Goal: Task Accomplishment & Management: Manage account settings

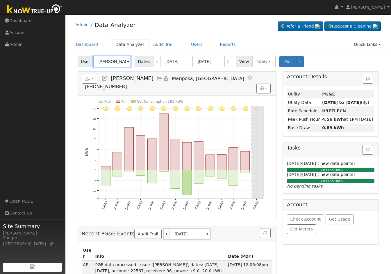
click at [111, 60] on input "[PERSON_NAME]" at bounding box center [112, 62] width 38 height 12
paste input "[PERSON_NAME]"
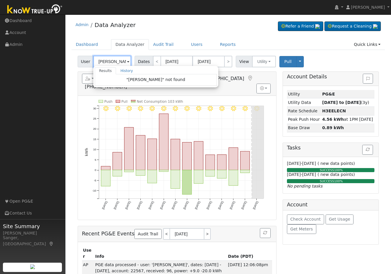
drag, startPoint x: 111, startPoint y: 61, endPoint x: 85, endPoint y: 56, distance: 26.6
click at [85, 57] on div "User [PERSON_NAME] Results History "[PERSON_NAME]" not found Enter text to sear…" at bounding box center [105, 62] width 55 height 12
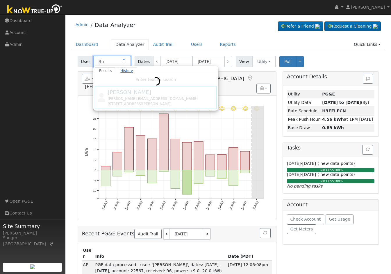
type input "R"
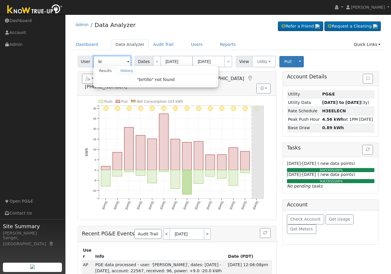
type input "b"
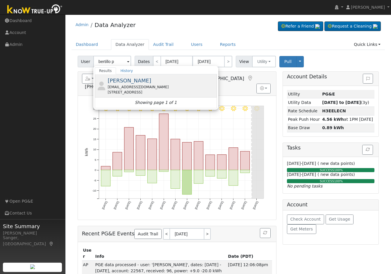
click at [152, 81] on div "[PERSON_NAME] [EMAIL_ADDRESS][DOMAIN_NAME] [STREET_ADDRESS]" at bounding box center [162, 86] width 108 height 18
type input "[PERSON_NAME]"
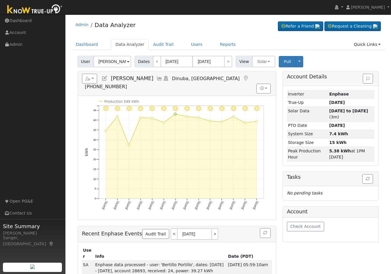
click at [147, 76] on h5 "Reports Scenario Health Check Energy Audit Account Timeline User Audit Trail In…" at bounding box center [177, 82] width 190 height 16
click at [156, 78] on icon at bounding box center [159, 78] width 6 height 5
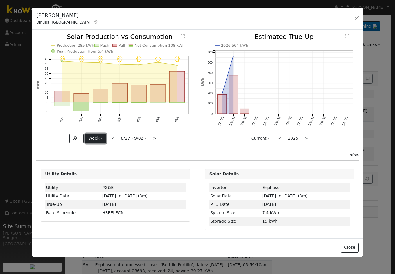
click at [95, 137] on button "Week" at bounding box center [95, 139] width 21 height 10
click at [93, 175] on link "Year" at bounding box center [105, 175] width 40 height 8
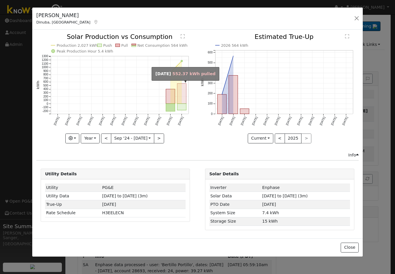
click at [183, 98] on rect "onclick=""" at bounding box center [182, 94] width 9 height 20
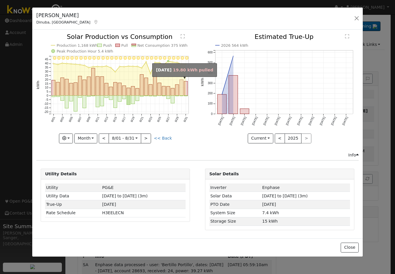
click at [181, 93] on rect "onclick=""" at bounding box center [181, 88] width 3 height 16
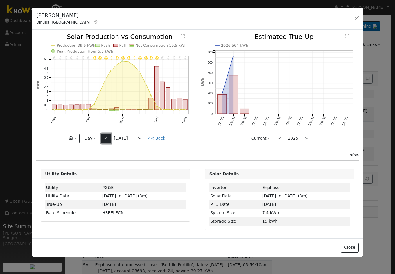
click at [105, 137] on button "<" at bounding box center [106, 139] width 10 height 10
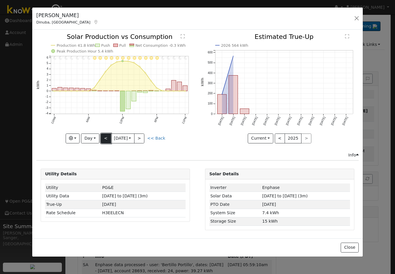
click at [105, 140] on button "<" at bounding box center [106, 139] width 10 height 10
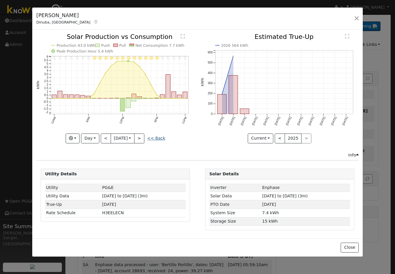
click at [161, 139] on link "<< Back" at bounding box center [156, 138] width 18 height 5
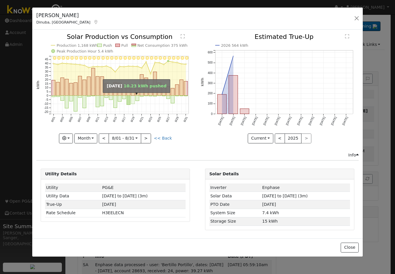
click at [134, 101] on rect "onclick=""" at bounding box center [132, 100] width 3 height 8
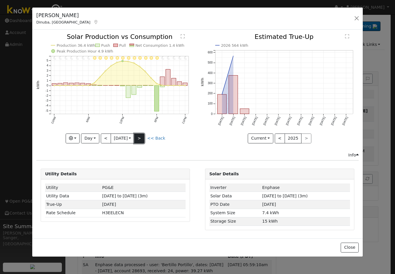
click at [144, 137] on button ">" at bounding box center [139, 139] width 10 height 10
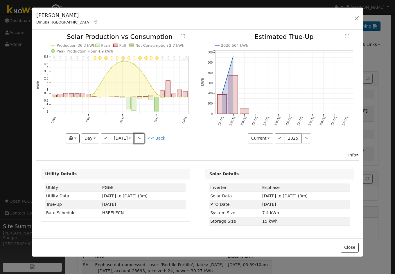
click at [141, 137] on button ">" at bounding box center [139, 139] width 10 height 10
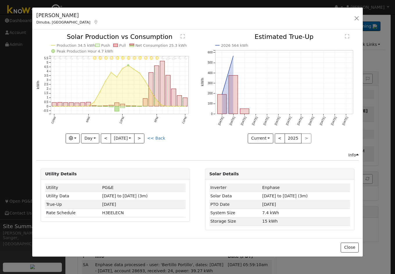
click at [141, 137] on div "11PM - MostlyClear 10PM - MostlyClear 9PM - PartlyCloudy 8PM - PartlyCloudy 7PM…" at bounding box center [115, 89] width 158 height 110
click at [141, 137] on button ">" at bounding box center [139, 139] width 10 height 10
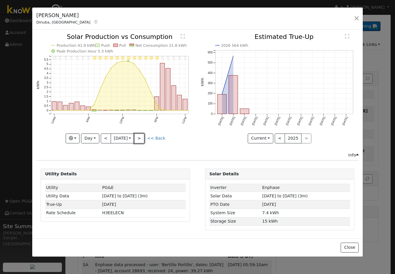
click at [141, 137] on button ">" at bounding box center [139, 139] width 10 height 10
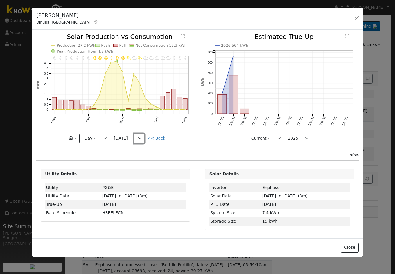
click at [141, 137] on button ">" at bounding box center [139, 139] width 10 height 10
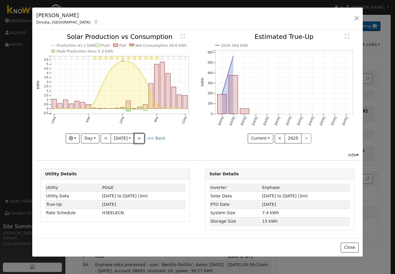
click at [141, 137] on button ">" at bounding box center [139, 139] width 10 height 10
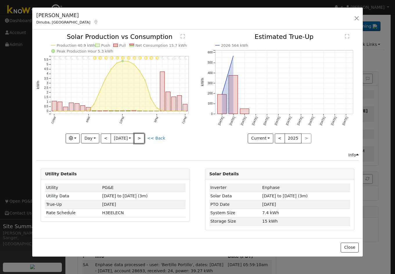
click at [141, 137] on button ">" at bounding box center [139, 139] width 10 height 10
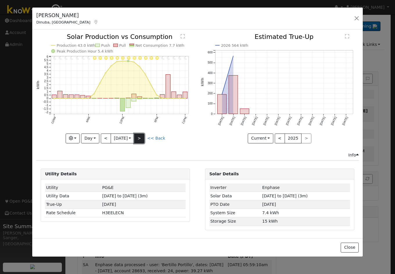
click at [144, 137] on button ">" at bounding box center [139, 139] width 10 height 10
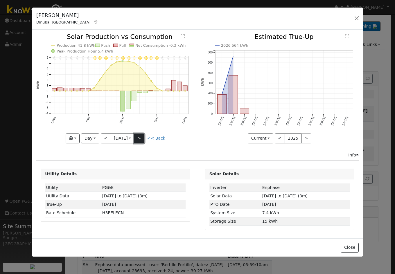
click at [144, 137] on button ">" at bounding box center [139, 139] width 10 height 10
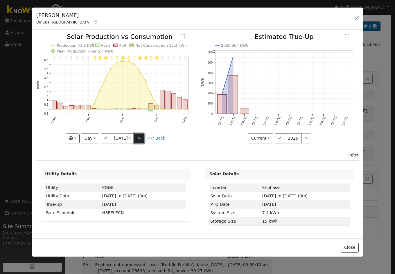
click at [144, 137] on button ">" at bounding box center [139, 139] width 10 height 10
click at [140, 141] on button ">" at bounding box center [139, 139] width 10 height 10
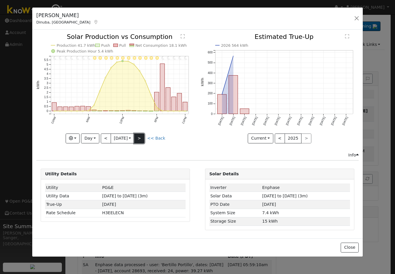
click at [140, 141] on button ">" at bounding box center [139, 139] width 10 height 10
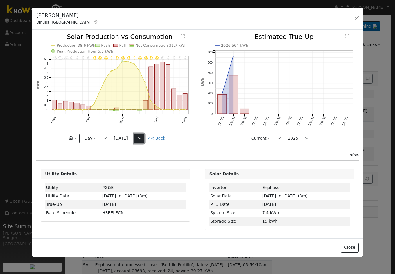
click at [140, 141] on button ">" at bounding box center [139, 139] width 10 height 10
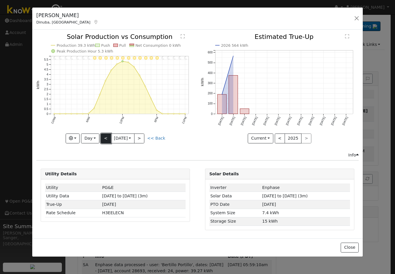
click at [102, 137] on button "<" at bounding box center [106, 139] width 10 height 10
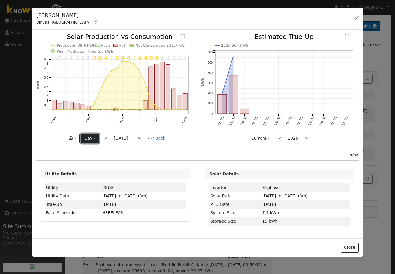
click at [90, 136] on button "Day" at bounding box center [90, 139] width 18 height 10
click at [97, 166] on link "Month" at bounding box center [101, 167] width 40 height 8
type input "[DATE]"
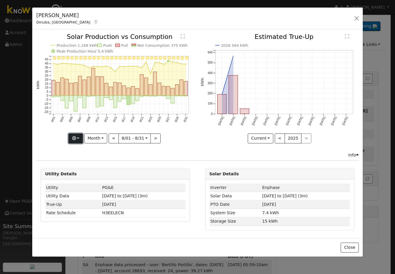
click at [74, 138] on icon "button" at bounding box center [74, 138] width 4 height 4
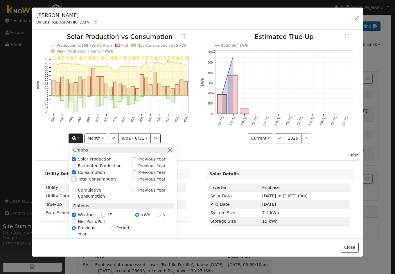
click at [74, 179] on input "Total Consumption" at bounding box center [74, 179] width 4 height 4
checkbox input "true"
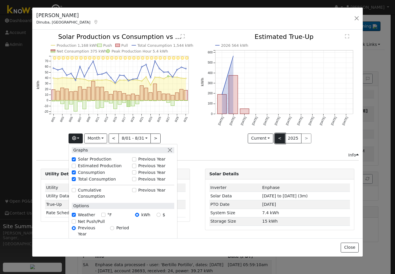
click at [280, 140] on button "<" at bounding box center [280, 139] width 10 height 10
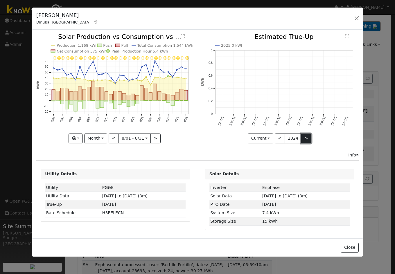
click at [306, 138] on button ">" at bounding box center [306, 139] width 10 height 10
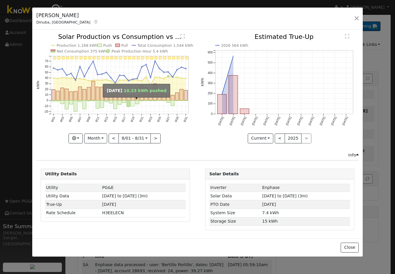
click at [132, 101] on rect "onclick=""" at bounding box center [132, 104] width 3 height 6
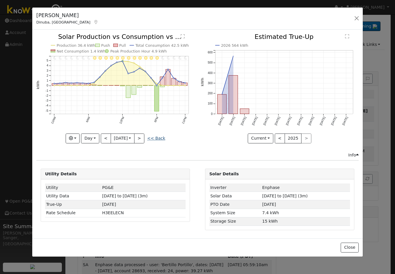
click at [160, 138] on link "<< Back" at bounding box center [156, 138] width 18 height 5
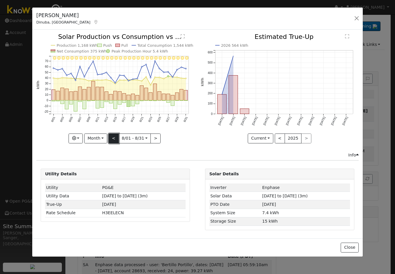
click at [117, 141] on button "<" at bounding box center [114, 139] width 10 height 10
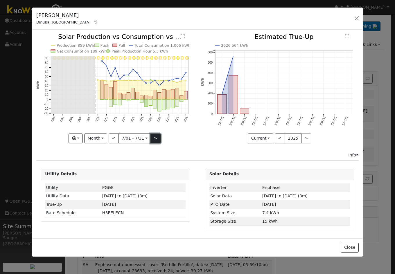
click at [156, 141] on button ">" at bounding box center [156, 139] width 10 height 10
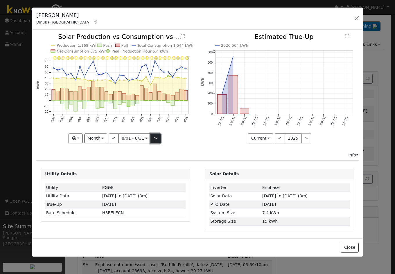
click at [155, 141] on button ">" at bounding box center [156, 139] width 10 height 10
type input "[DATE]"
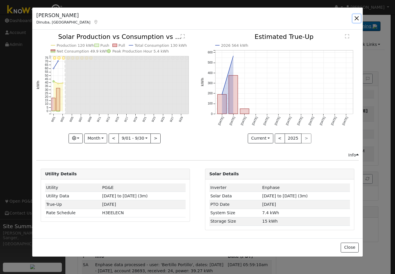
drag, startPoint x: 356, startPoint y: 17, endPoint x: 351, endPoint y: 30, distance: 13.7
click at [356, 17] on button "button" at bounding box center [357, 18] width 8 height 8
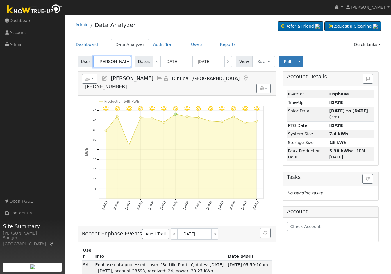
click at [120, 61] on input "[PERSON_NAME]" at bounding box center [112, 62] width 38 height 12
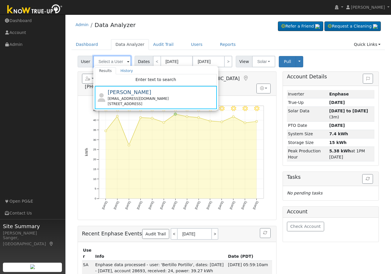
paste input "[PERSON_NAME]"
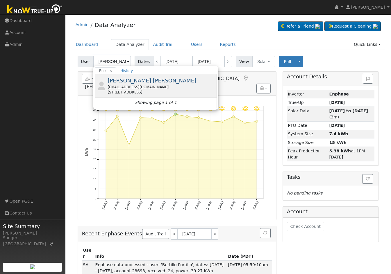
click at [116, 82] on span "[PERSON_NAME] [PERSON_NAME]" at bounding box center [152, 81] width 89 height 6
type input "[PERSON_NAME] [PERSON_NAME]"
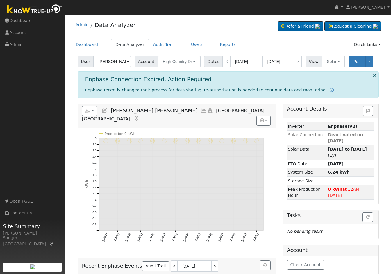
click at [200, 111] on icon at bounding box center [203, 110] width 6 height 5
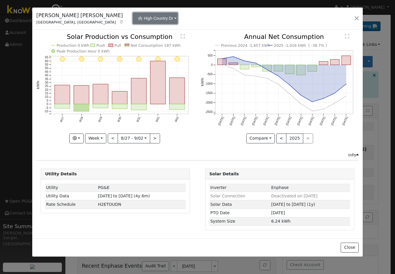
click at [133, 21] on button "High Country Dr" at bounding box center [155, 19] width 45 height 12
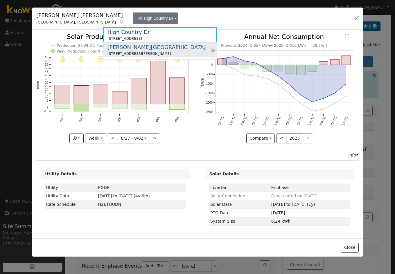
click at [124, 49] on div "[PERSON_NAME][GEOGRAPHIC_DATA]" at bounding box center [157, 47] width 99 height 8
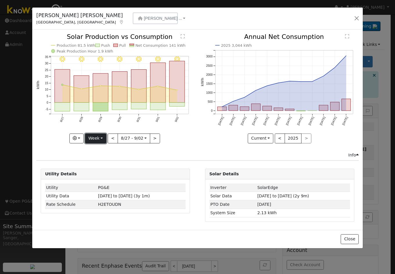
click at [93, 136] on button "Week" at bounding box center [95, 139] width 21 height 10
click at [97, 172] on link "Year" at bounding box center [105, 175] width 40 height 8
type input "[DATE]"
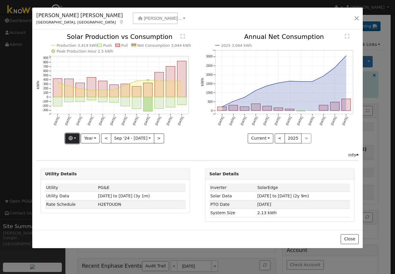
click at [73, 138] on icon "button" at bounding box center [71, 138] width 4 height 4
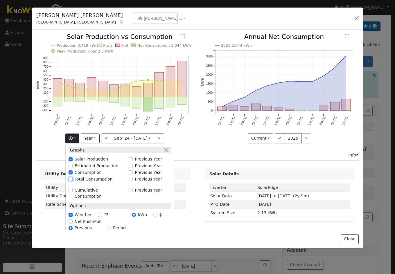
click at [71, 179] on input "Total Consumption" at bounding box center [71, 179] width 4 height 4
checkbox input "true"
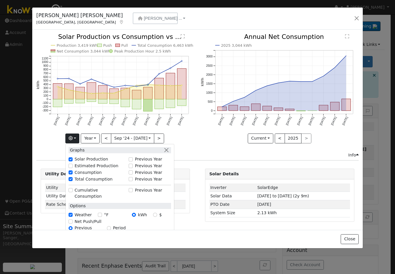
click at [217, 116] on icon "2025 3,044 kWh [DATE] Oct '[DATE] Dec '[DATE] Feb '[DATE] Apr '[DATE] Jun '[DAT…" at bounding box center [280, 87] width 158 height 106
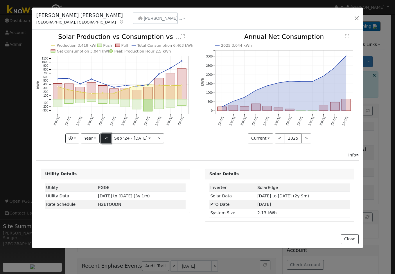
click at [105, 138] on button "<" at bounding box center [106, 139] width 10 height 10
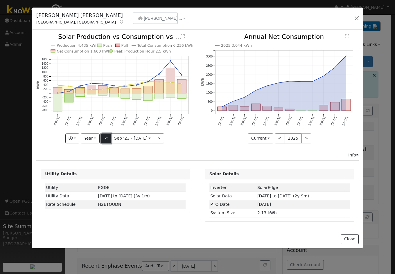
click at [109, 140] on button "<" at bounding box center [106, 139] width 10 height 10
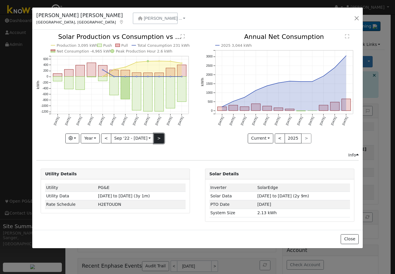
click at [158, 139] on button ">" at bounding box center [159, 139] width 10 height 10
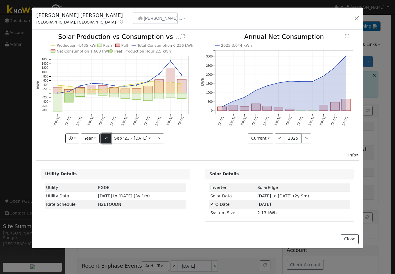
click at [108, 140] on button "<" at bounding box center [106, 139] width 10 height 10
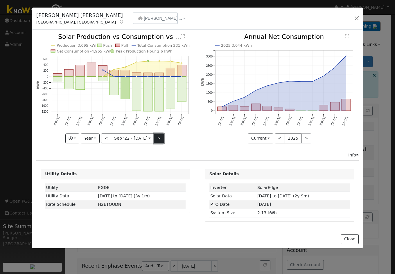
click at [159, 140] on button ">" at bounding box center [159, 139] width 10 height 10
type input "[DATE]"
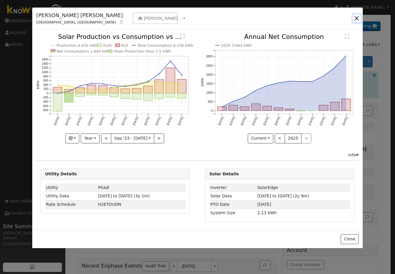
click at [359, 19] on button "button" at bounding box center [357, 18] width 8 height 8
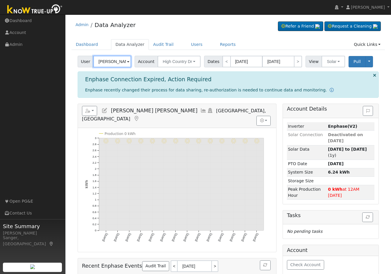
click at [113, 63] on input "[PERSON_NAME] [PERSON_NAME]" at bounding box center [112, 62] width 38 height 12
paste input "[PERSON_NAME]"
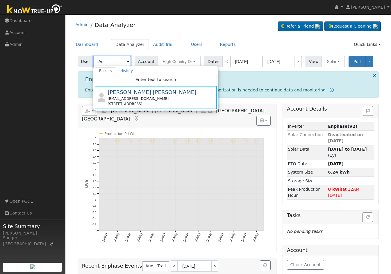
type input "A"
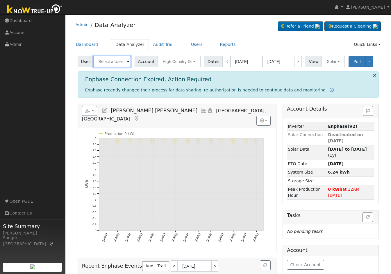
paste input "[PERSON_NAME]"
type input "[PERSON_NAME]"
click at [113, 64] on input "[PERSON_NAME]" at bounding box center [112, 62] width 38 height 12
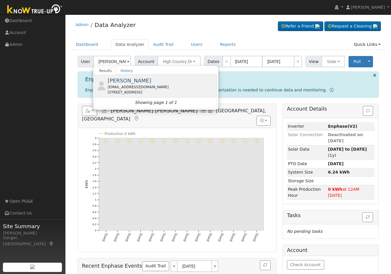
click at [128, 83] on span "[PERSON_NAME]" at bounding box center [130, 81] width 44 height 6
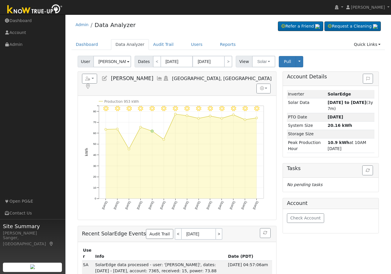
click at [156, 78] on icon at bounding box center [159, 78] width 6 height 5
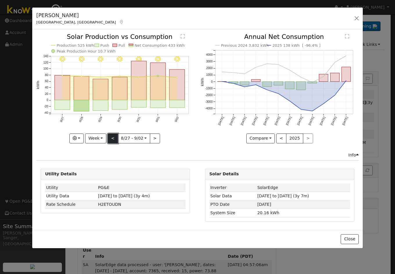
click at [113, 139] on button "<" at bounding box center [113, 139] width 10 height 10
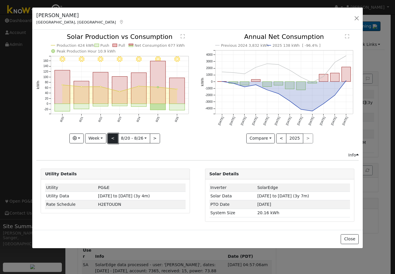
click at [113, 139] on button "<" at bounding box center [113, 139] width 10 height 10
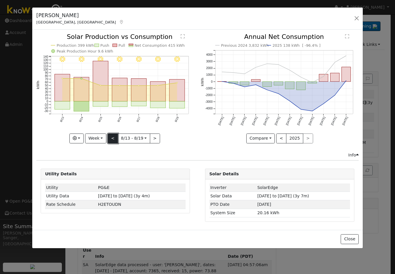
click at [113, 139] on button "<" at bounding box center [113, 139] width 10 height 10
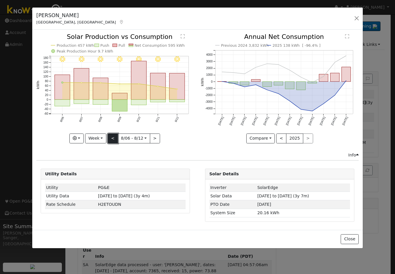
click at [111, 139] on button "<" at bounding box center [113, 139] width 10 height 10
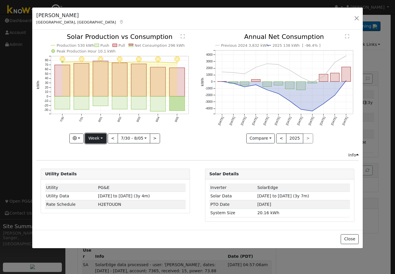
click at [92, 139] on button "Week" at bounding box center [95, 139] width 21 height 10
click at [100, 174] on link "Year" at bounding box center [105, 175] width 40 height 8
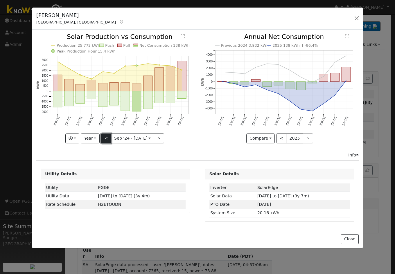
click at [106, 138] on button "<" at bounding box center [106, 139] width 10 height 10
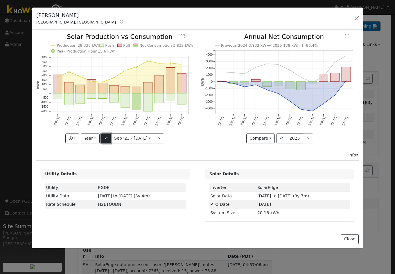
click at [106, 138] on button "<" at bounding box center [106, 139] width 10 height 10
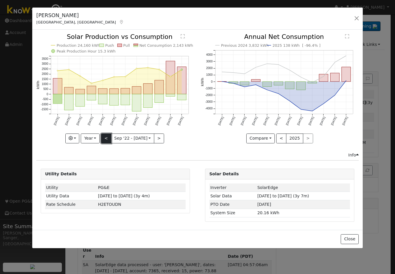
click at [106, 138] on button "<" at bounding box center [106, 139] width 10 height 10
type input "[DATE]"
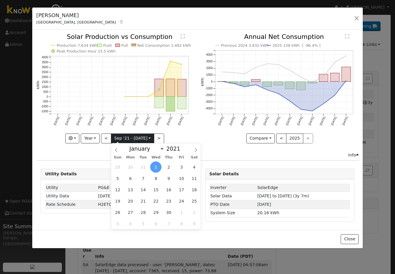
click at [118, 137] on input "[DATE]" at bounding box center [132, 138] width 43 height 9
click at [149, 149] on select "January February March April May June July August September October November De…" at bounding box center [145, 148] width 38 height 7
select select "5"
click at [131, 145] on select "January February March April May June July August September October November De…" at bounding box center [145, 148] width 38 height 7
click at [145, 167] on span "1" at bounding box center [143, 167] width 11 height 11
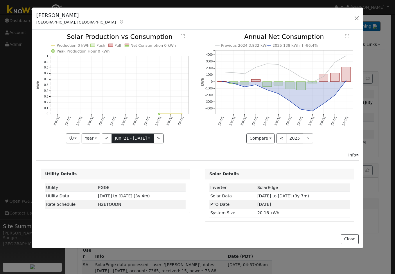
click at [128, 139] on input "[DATE]" at bounding box center [133, 138] width 42 height 9
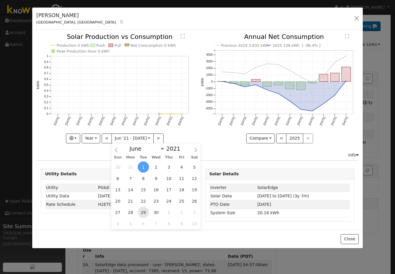
click at [144, 211] on span "29" at bounding box center [143, 212] width 11 height 11
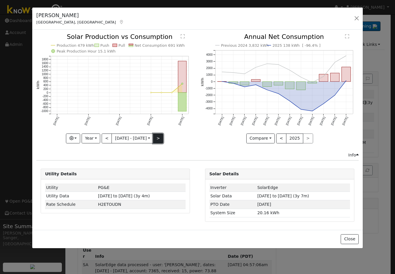
click at [161, 136] on button ">" at bounding box center [158, 139] width 10 height 10
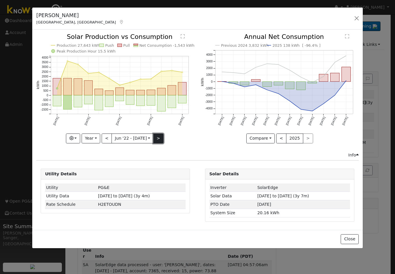
click at [161, 136] on button ">" at bounding box center [158, 139] width 10 height 10
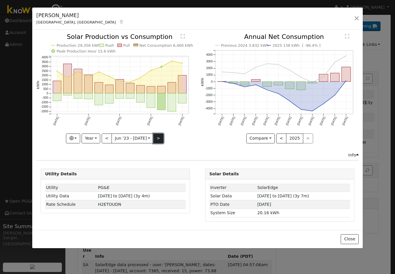
click at [161, 136] on button ">" at bounding box center [158, 139] width 10 height 10
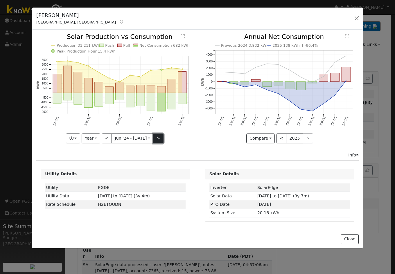
click at [159, 138] on button ">" at bounding box center [158, 139] width 10 height 10
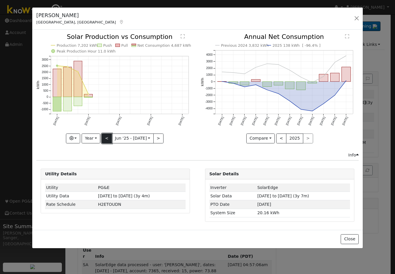
click at [108, 138] on button "<" at bounding box center [107, 139] width 10 height 10
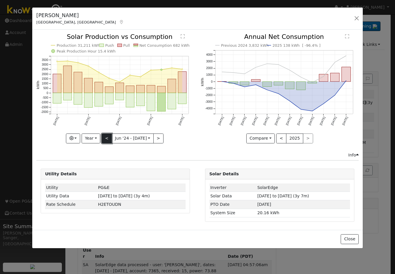
click at [104, 139] on button "<" at bounding box center [107, 139] width 10 height 10
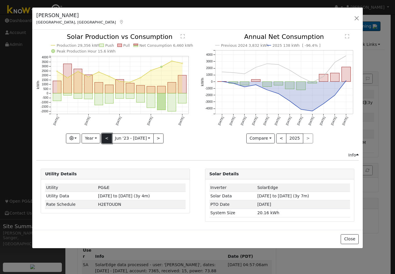
click at [104, 139] on button "<" at bounding box center [107, 139] width 10 height 10
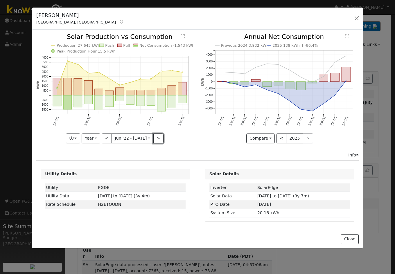
click at [156, 138] on button ">" at bounding box center [158, 139] width 10 height 10
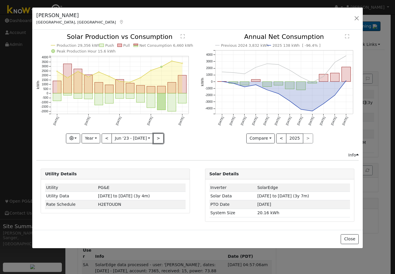
click at [156, 138] on button ">" at bounding box center [158, 139] width 10 height 10
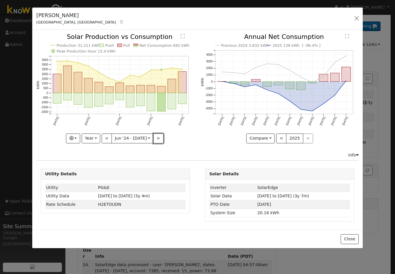
click at [156, 138] on button ">" at bounding box center [158, 139] width 10 height 10
type input "[DATE]"
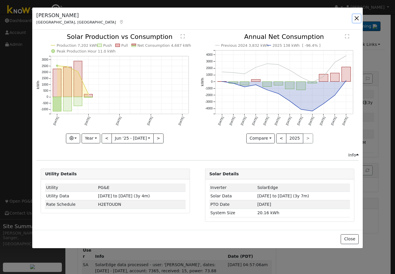
click at [357, 17] on button "button" at bounding box center [357, 18] width 8 height 8
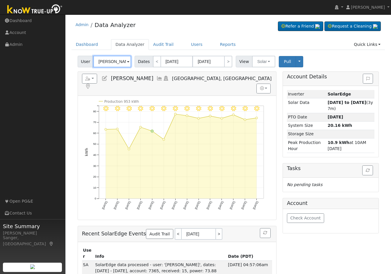
click at [120, 62] on input "[PERSON_NAME]" at bounding box center [112, 62] width 38 height 12
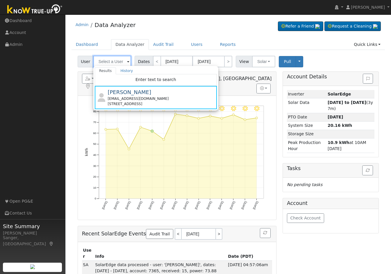
paste input "[PERSON_NAME] & [PERSON_NAME]"
type input "[PERSON_NAME] & [PERSON_NAME]"
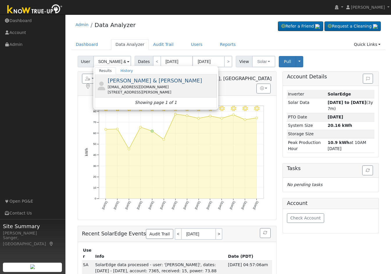
click at [127, 81] on span "[PERSON_NAME] & [PERSON_NAME]" at bounding box center [155, 81] width 94 height 6
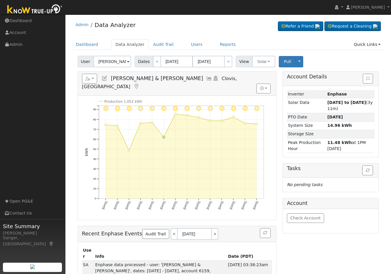
click at [206, 78] on icon at bounding box center [209, 78] width 6 height 5
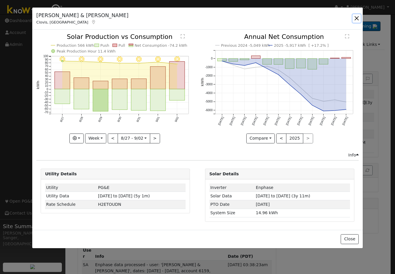
click at [355, 16] on button "button" at bounding box center [357, 18] width 8 height 8
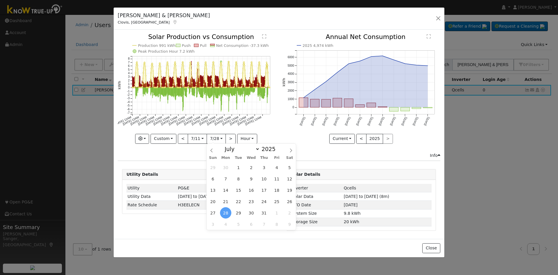
select select "6"
drag, startPoint x: 439, startPoint y: 17, endPoint x: 448, endPoint y: 34, distance: 18.3
click at [440, 18] on button "button" at bounding box center [438, 18] width 8 height 8
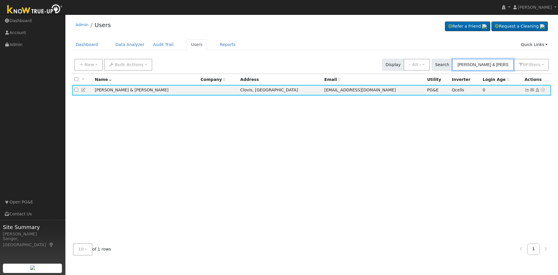
click at [480, 64] on input "John & Ramanda Ramirez" at bounding box center [483, 65] width 62 height 12
paste input "Derrick and Kelli Flake"
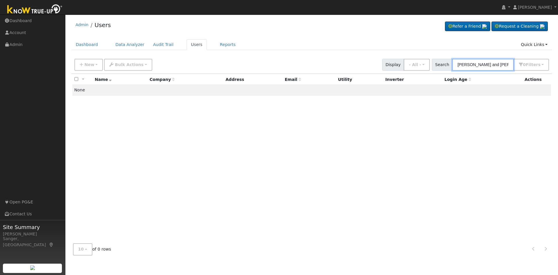
drag, startPoint x: 492, startPoint y: 64, endPoint x: 444, endPoint y: 65, distance: 47.4
click at [444, 65] on div "Search Derrick and Kelli Flake 0 Filter s My accounts Role Show - All - Show Le…" at bounding box center [490, 65] width 117 height 12
type input "Flake"
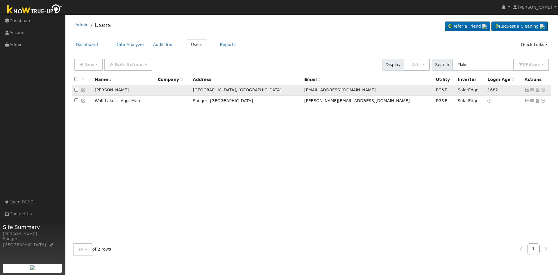
click at [82, 89] on icon at bounding box center [83, 90] width 5 height 4
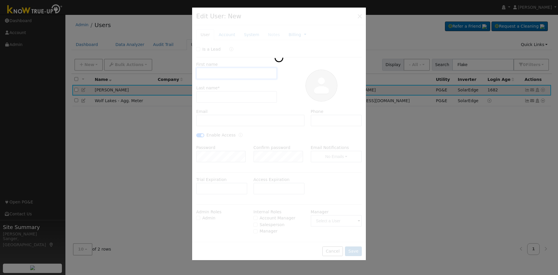
type input "Derrick"
type input "Flake"
type input "dkflake@comcast.net"
type input "559-960-3667"
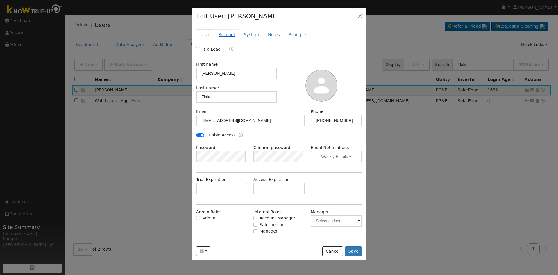
click at [229, 35] on link "Account" at bounding box center [226, 34] width 25 height 11
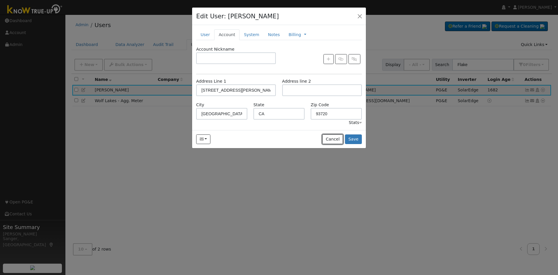
drag, startPoint x: 335, startPoint y: 139, endPoint x: 338, endPoint y: 139, distance: 3.8
click at [335, 139] on button "Cancel" at bounding box center [332, 139] width 21 height 10
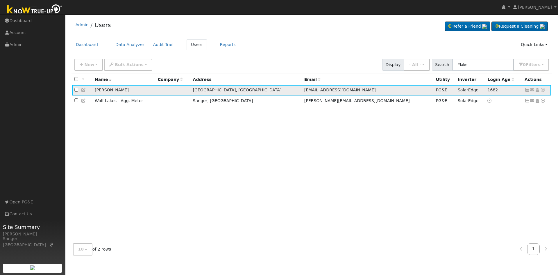
click at [83, 90] on icon at bounding box center [83, 90] width 5 height 4
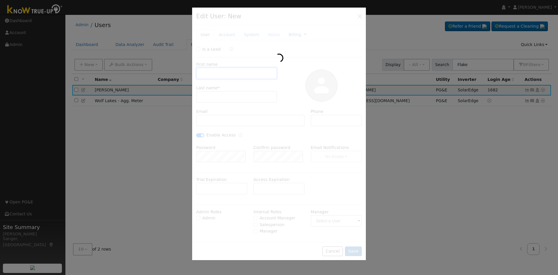
type input "Derrick"
type input "Flake"
type input "dkflake@comcast.net"
type input "559-960-3667"
checkbox input "true"
